Goal: Information Seeking & Learning: Compare options

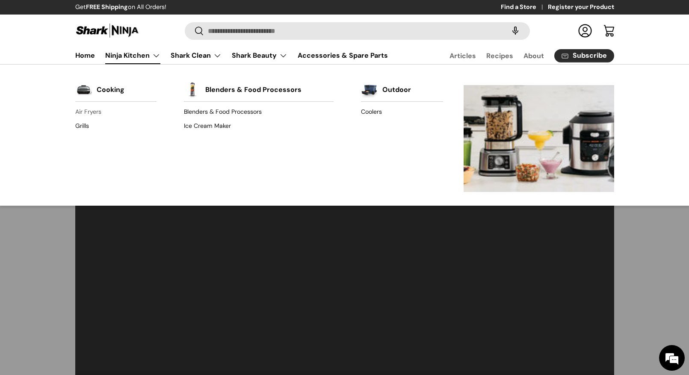
click at [92, 113] on link "Air Fryers" at bounding box center [115, 112] width 81 height 14
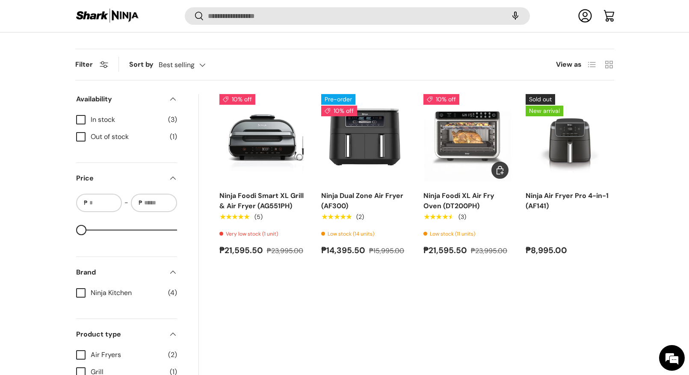
click at [0, 0] on img "Ninja Foodi XL Air Fry Oven (DT200PH)" at bounding box center [0, 0] width 0 height 0
click at [0, 0] on img "Ninja Air Fryer Pro 4-in-1 (AF141)" at bounding box center [0, 0] width 0 height 0
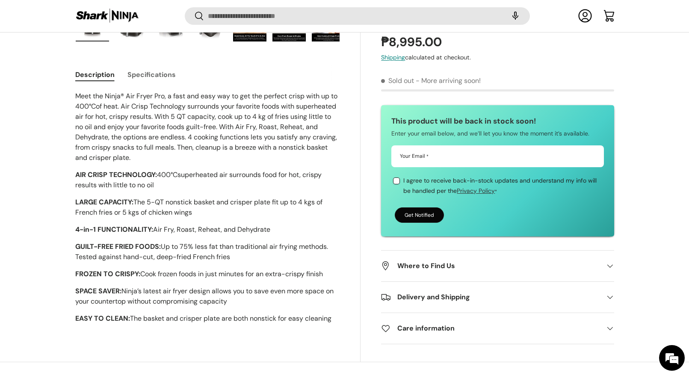
scroll to position [351, 0]
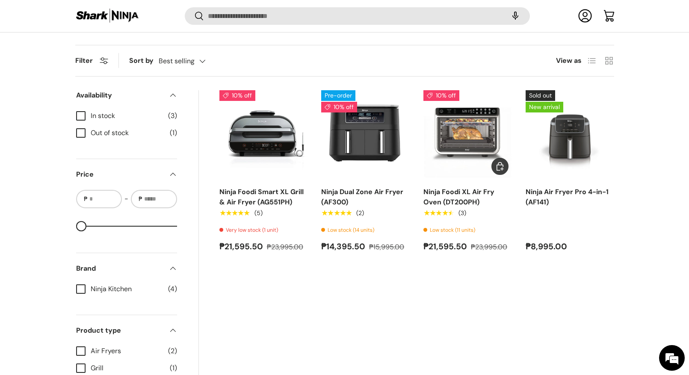
click at [0, 0] on img "Ninja Foodi XL Air Fry Oven (DT200PH)" at bounding box center [0, 0] width 0 height 0
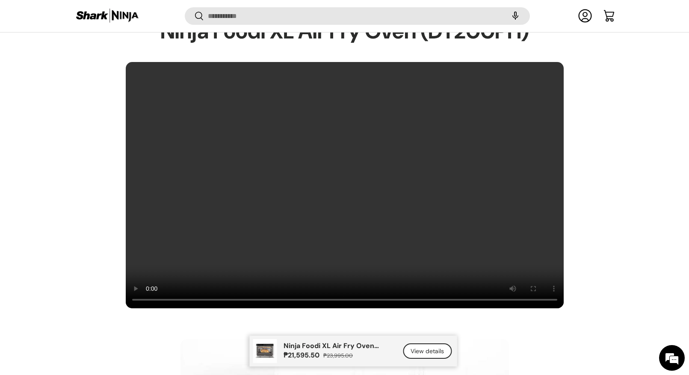
scroll to position [596, 0]
